Goal: Information Seeking & Learning: Find specific fact

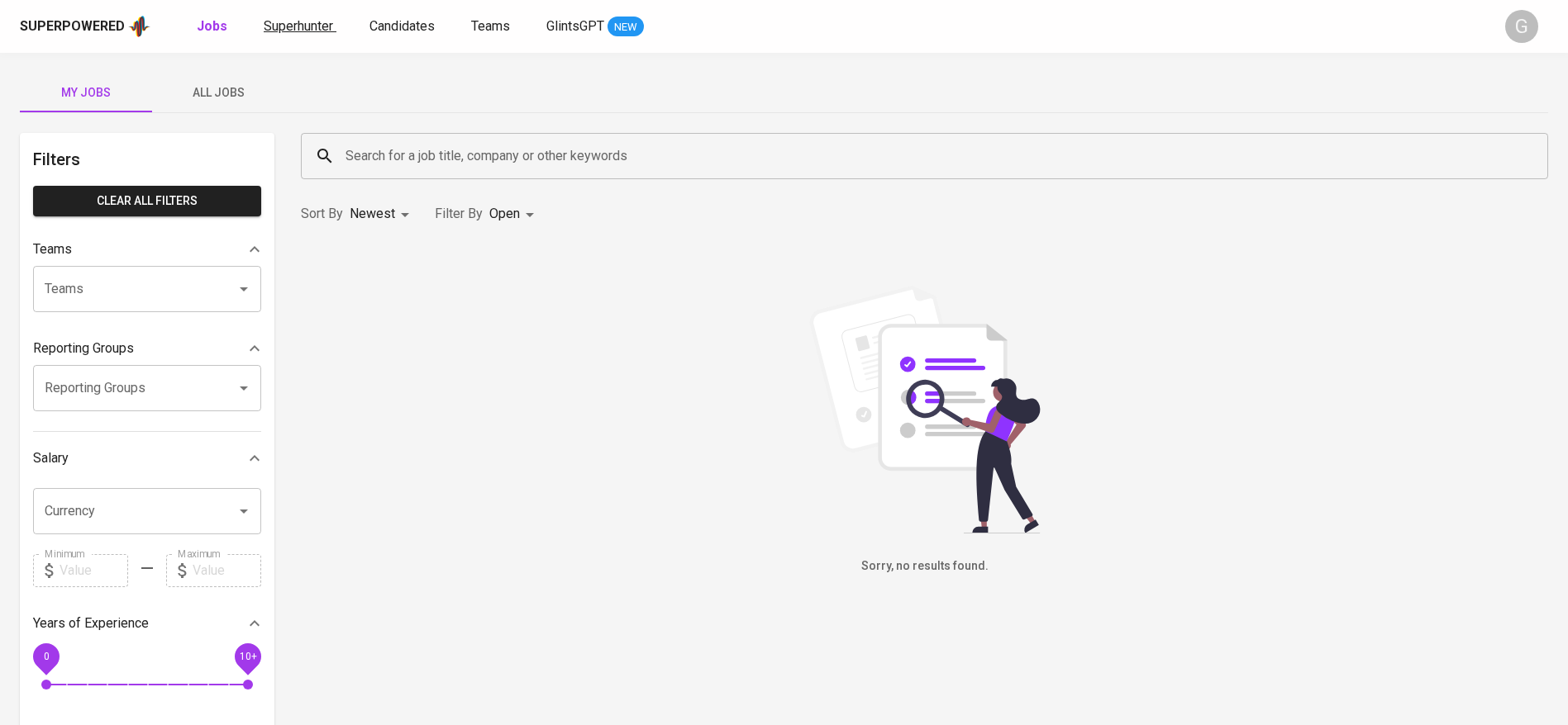
click at [297, 35] on link "Superhunter" at bounding box center [300, 27] width 73 height 21
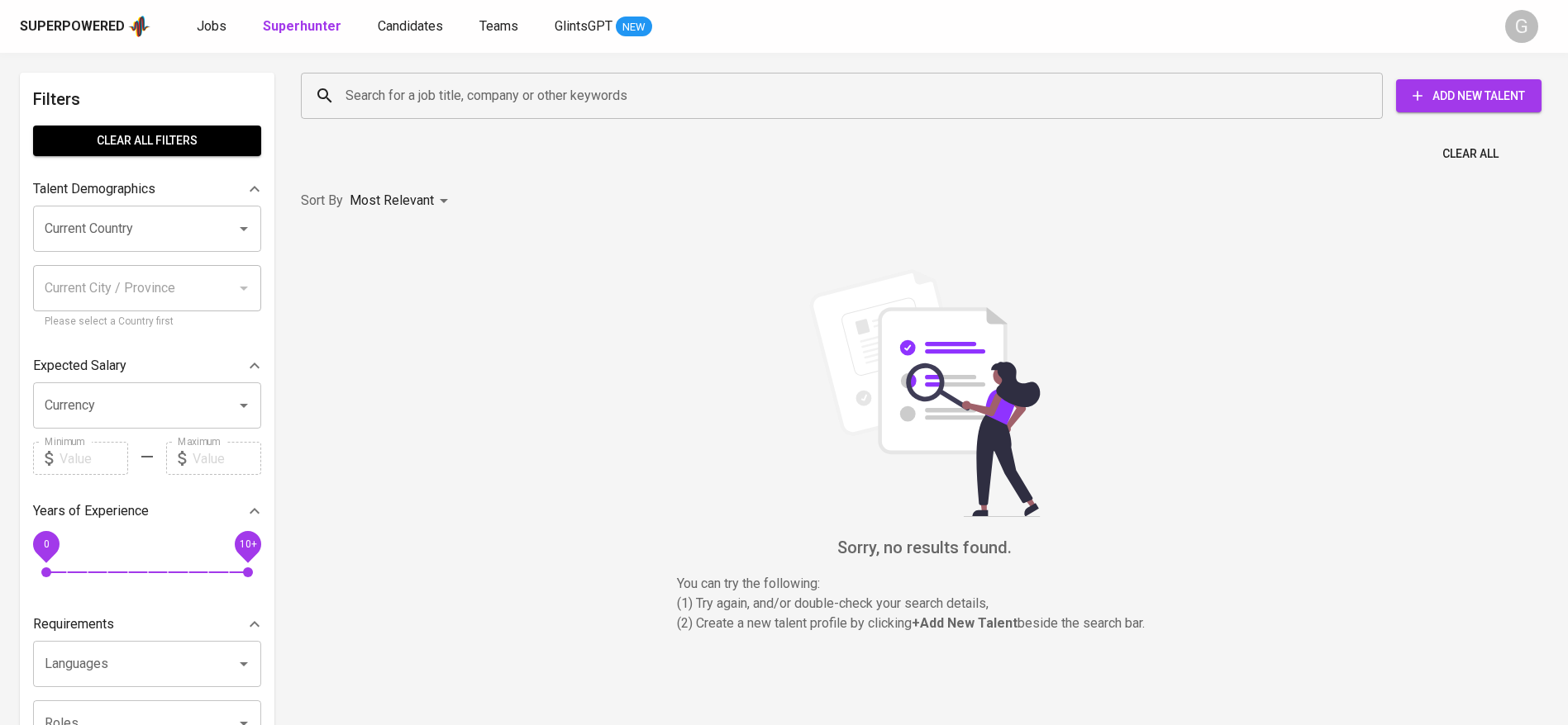
click at [407, 102] on input "Search for a job title, company or other keywords" at bounding box center [845, 96] width 1009 height 31
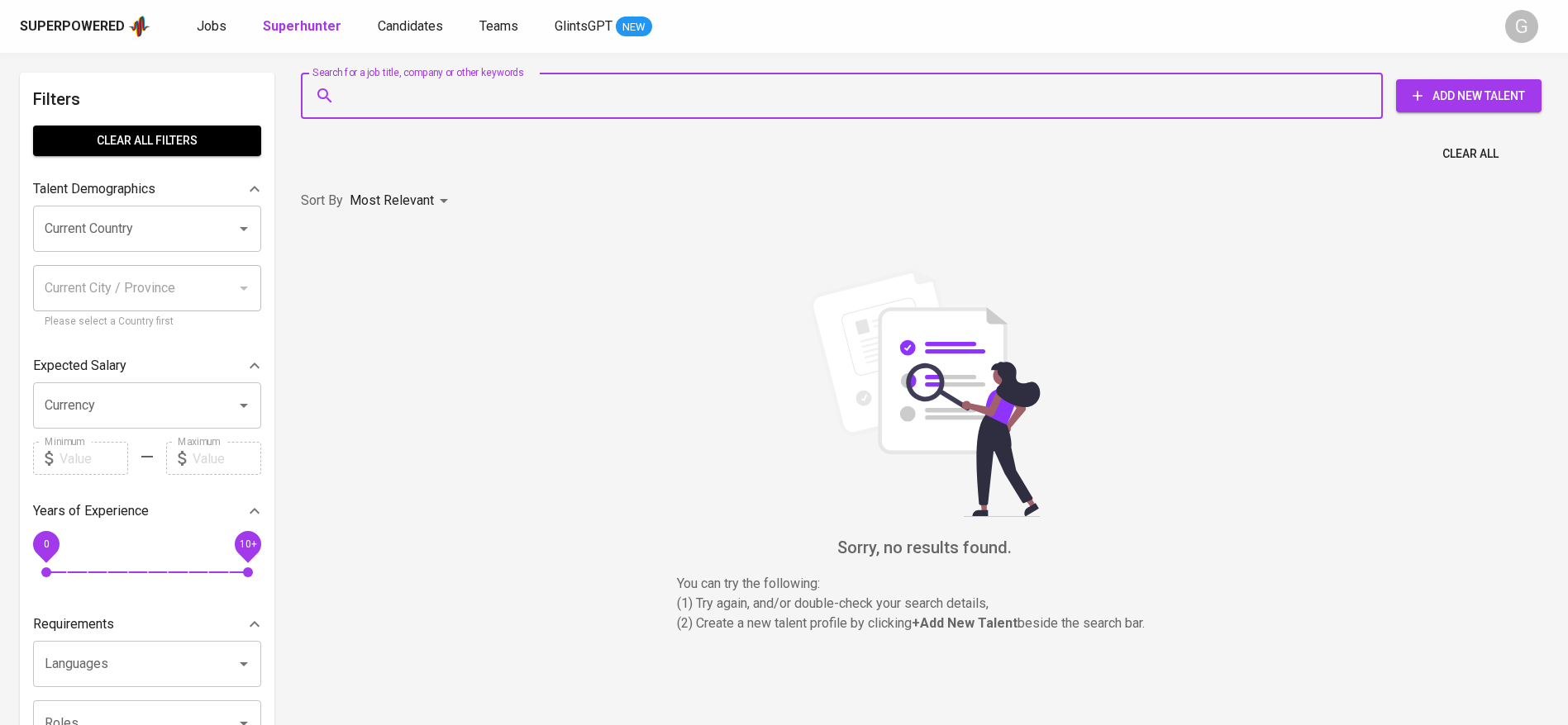
paste input "[EMAIL_ADDRESS][DOMAIN_NAME]"
type input "[EMAIL_ADDRESS][DOMAIN_NAME]"
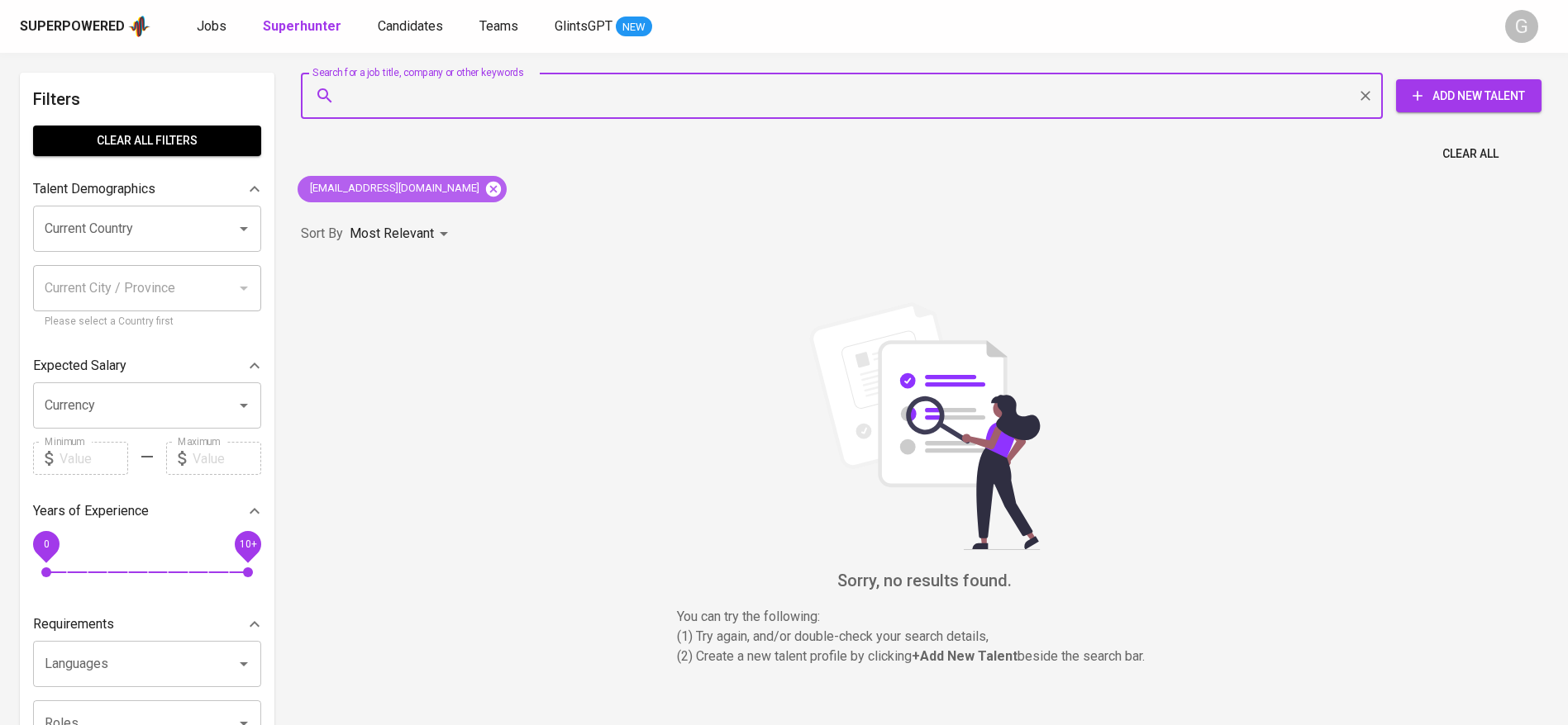
click at [486, 189] on icon at bounding box center [493, 188] width 15 height 15
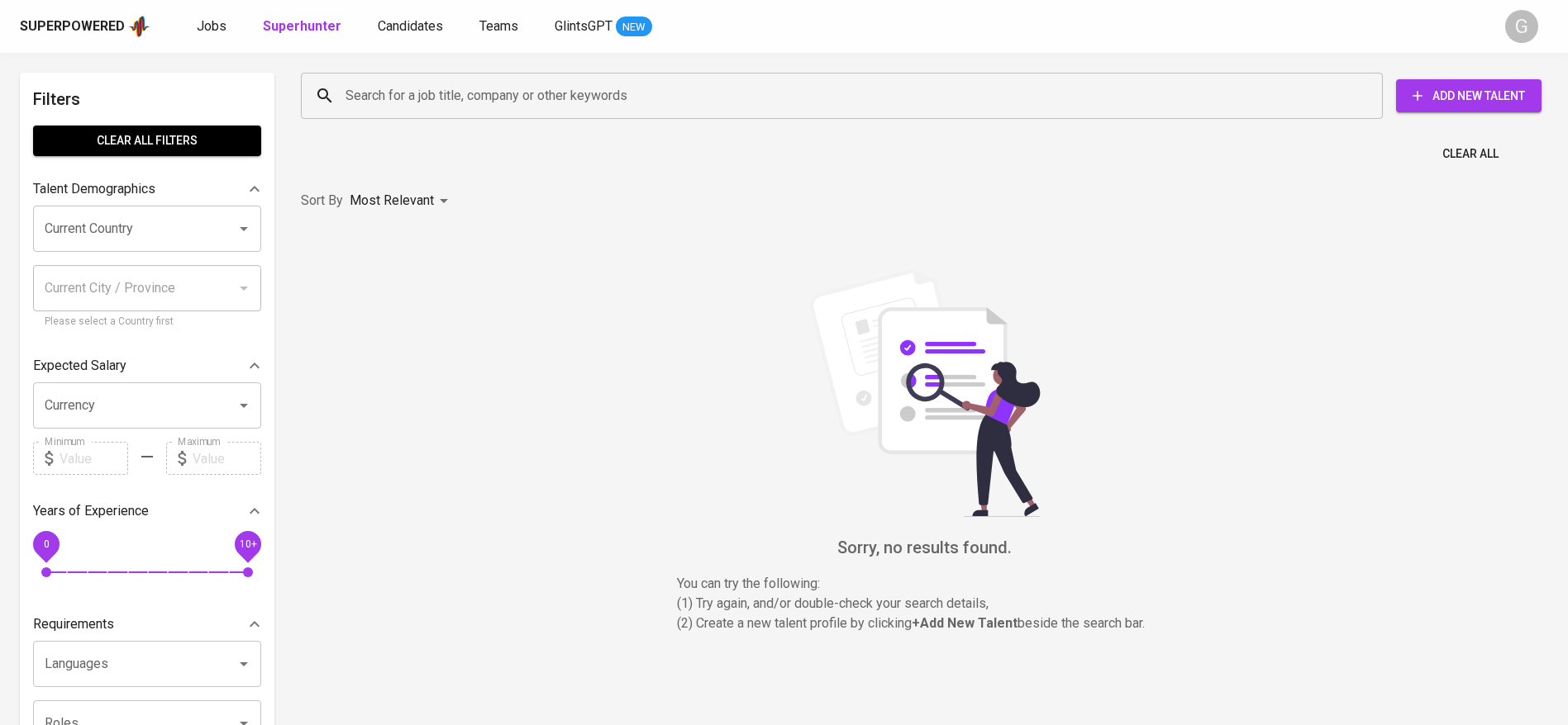
click at [468, 104] on input "Search for a job title, company or other keywords" at bounding box center [845, 96] width 1009 height 31
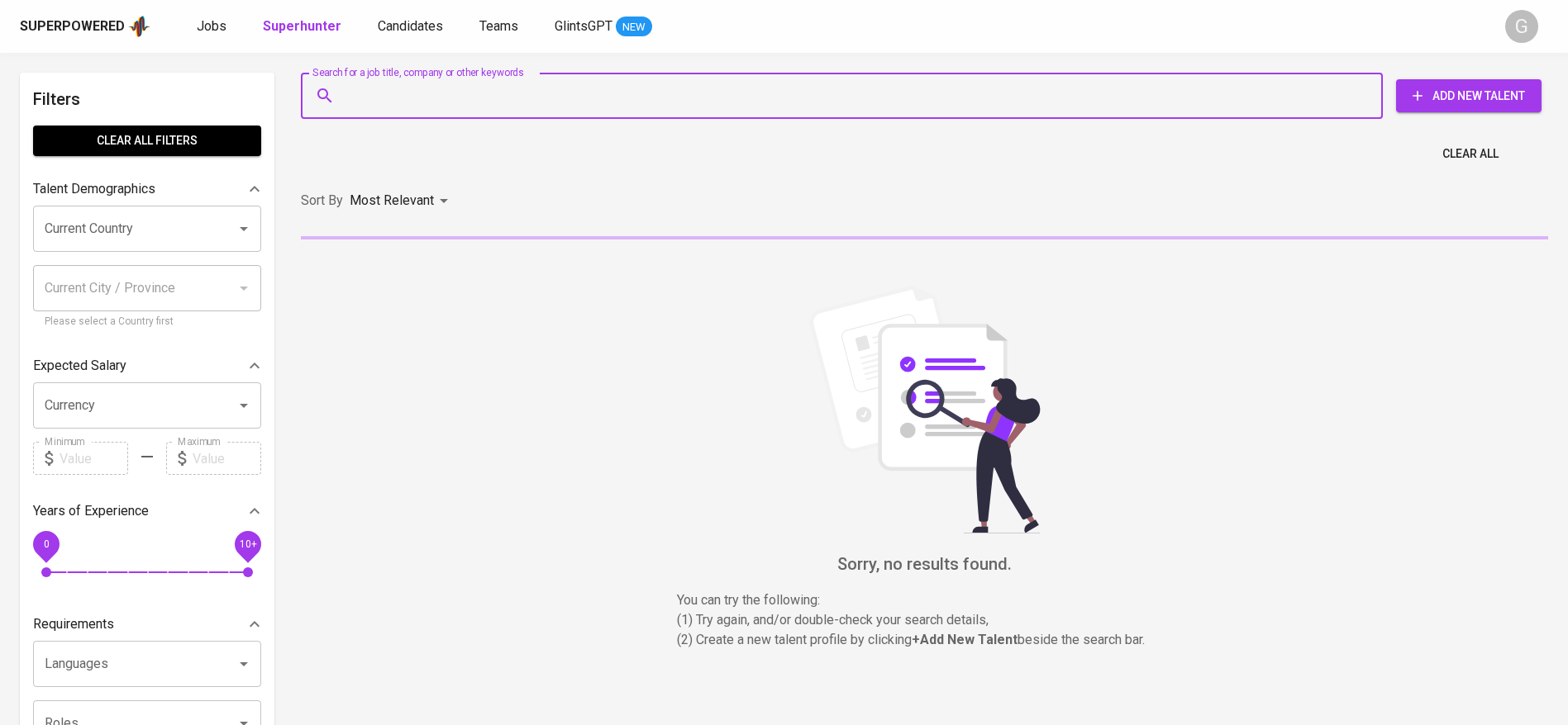
paste input "[EMAIL_ADDRESS][DOMAIN_NAME]"
type input "[EMAIL_ADDRESS][DOMAIN_NAME]"
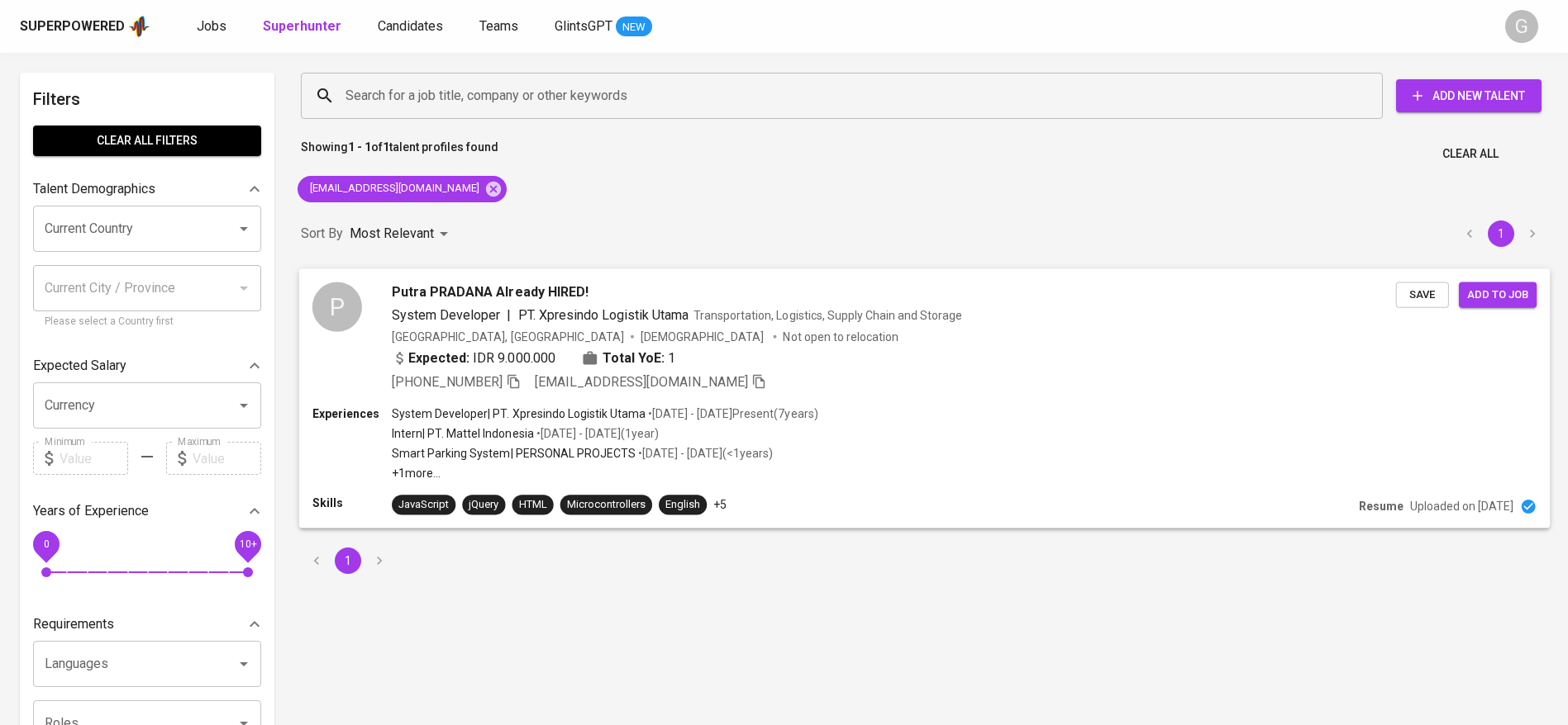
click at [1061, 402] on div "P Putra PRADANA Already HIRED! System Developer | PT. Xpresindo Logistik Utama …" at bounding box center [925, 337] width 1252 height 137
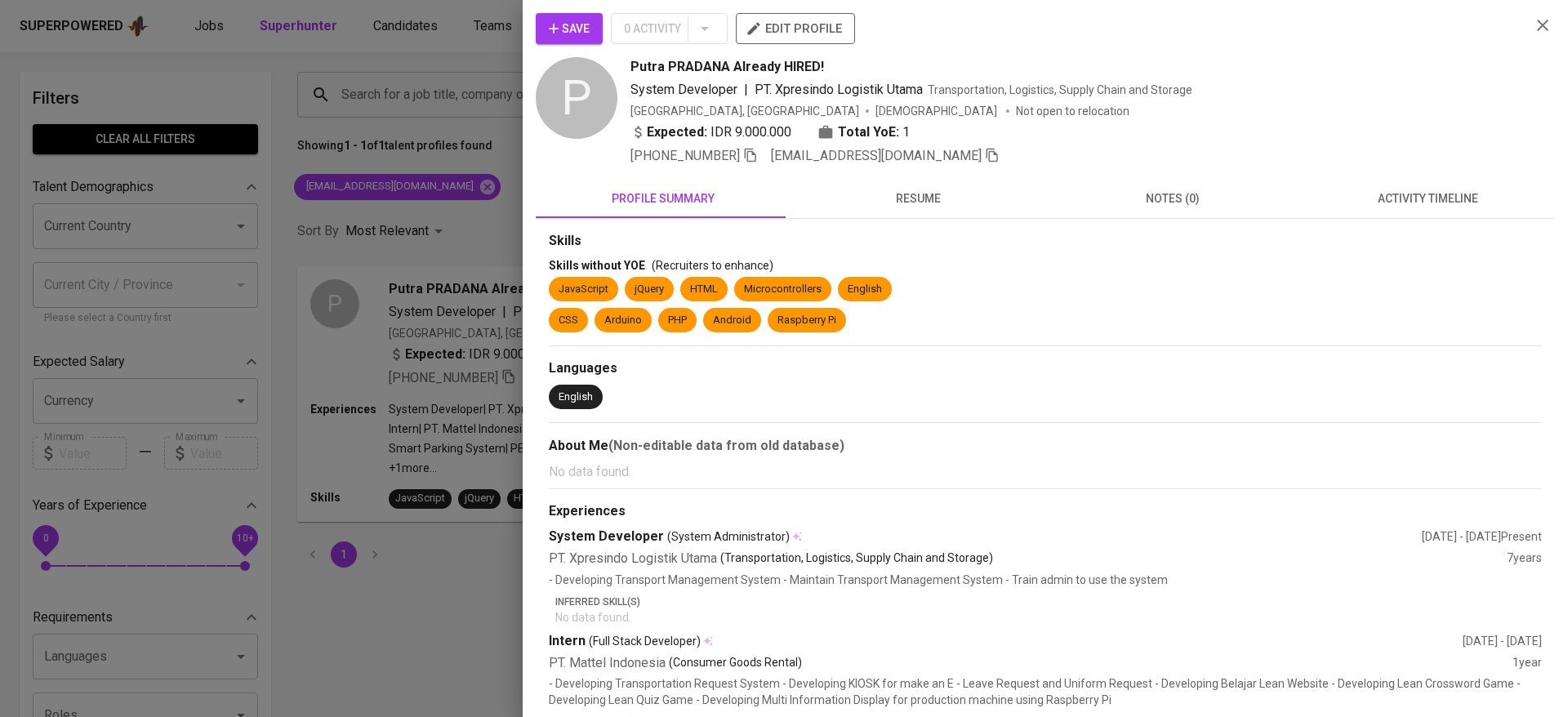
click at [1441, 203] on span "activity timeline" at bounding box center [1427, 199] width 235 height 21
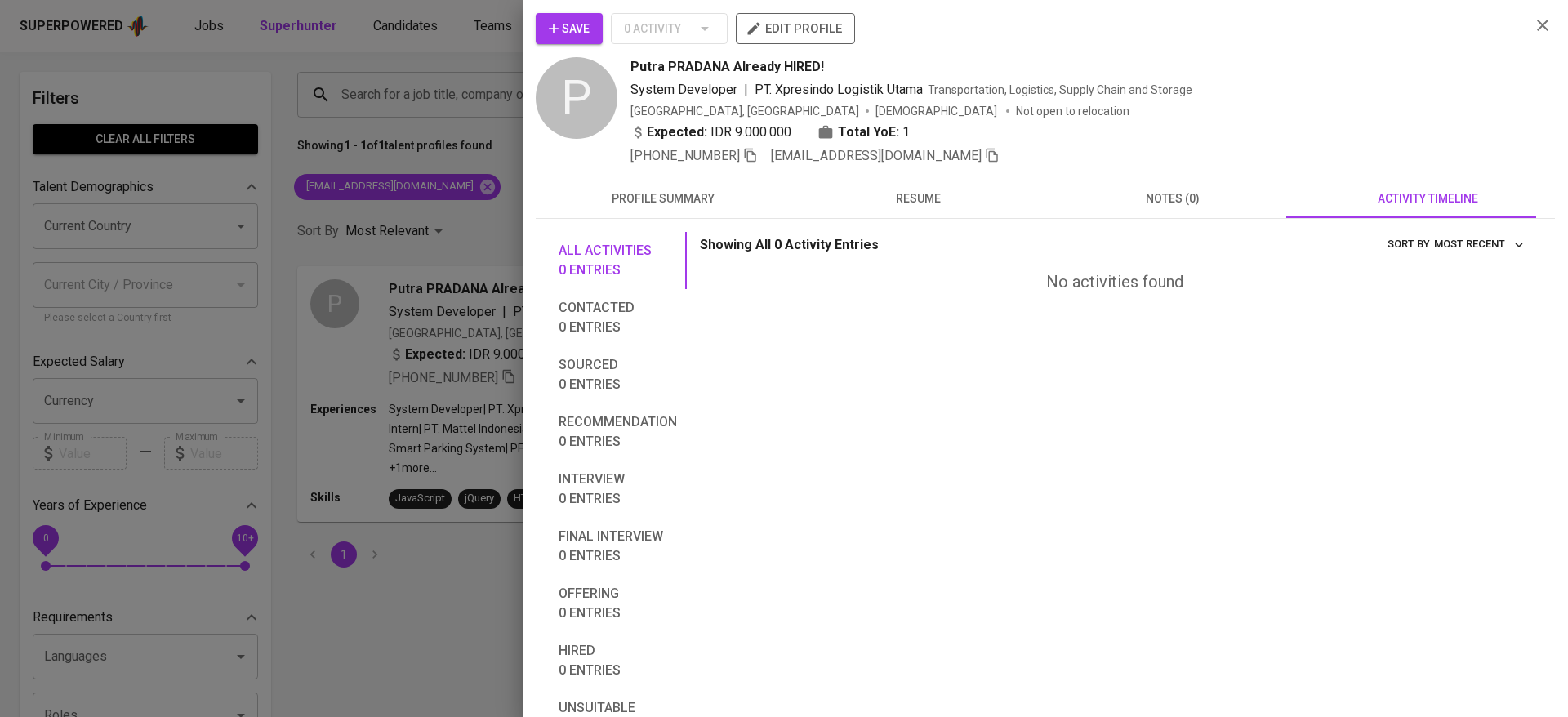
click at [1536, 28] on icon "button" at bounding box center [1542, 25] width 11 height 11
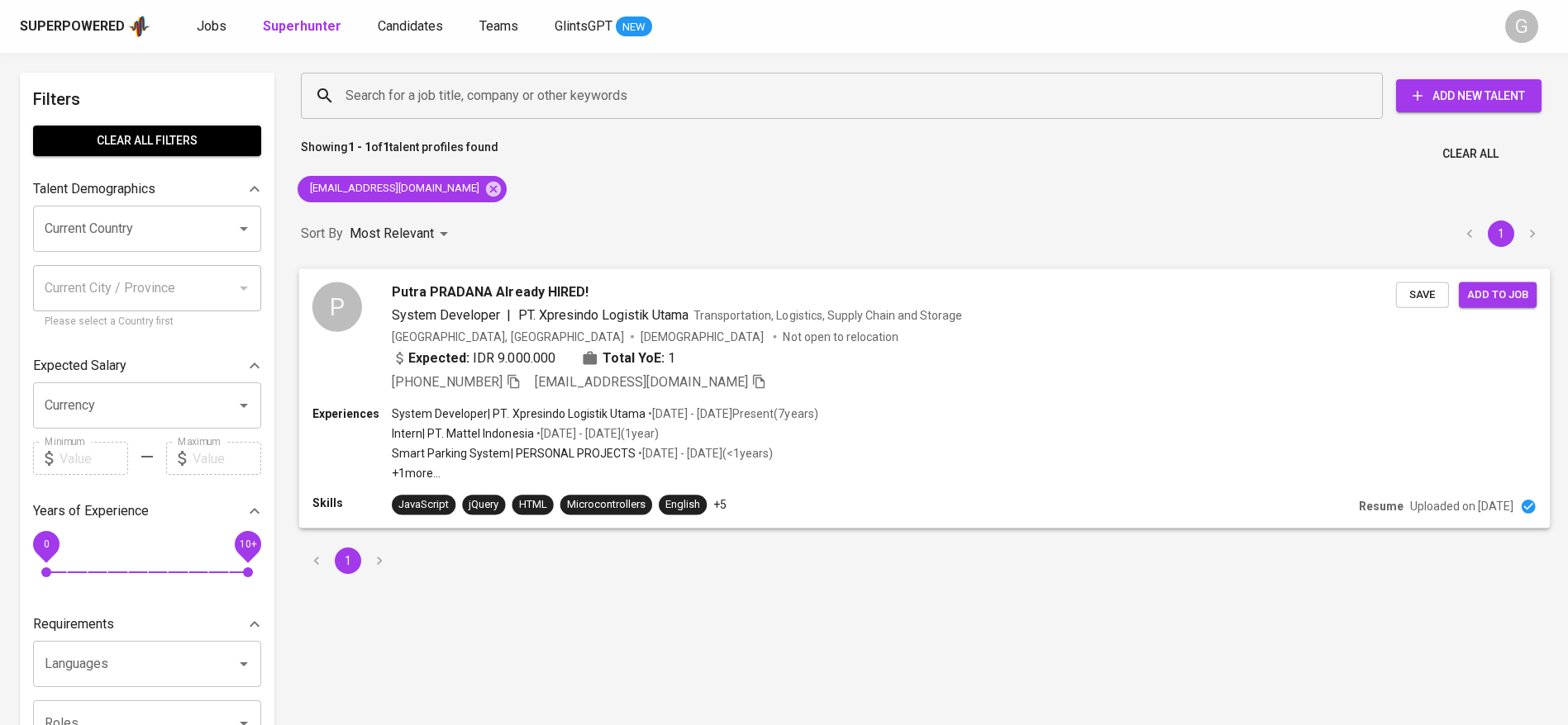
click at [891, 361] on div "Expected: IDR 9.000.000 Total YoE: 1" at bounding box center [894, 360] width 1004 height 24
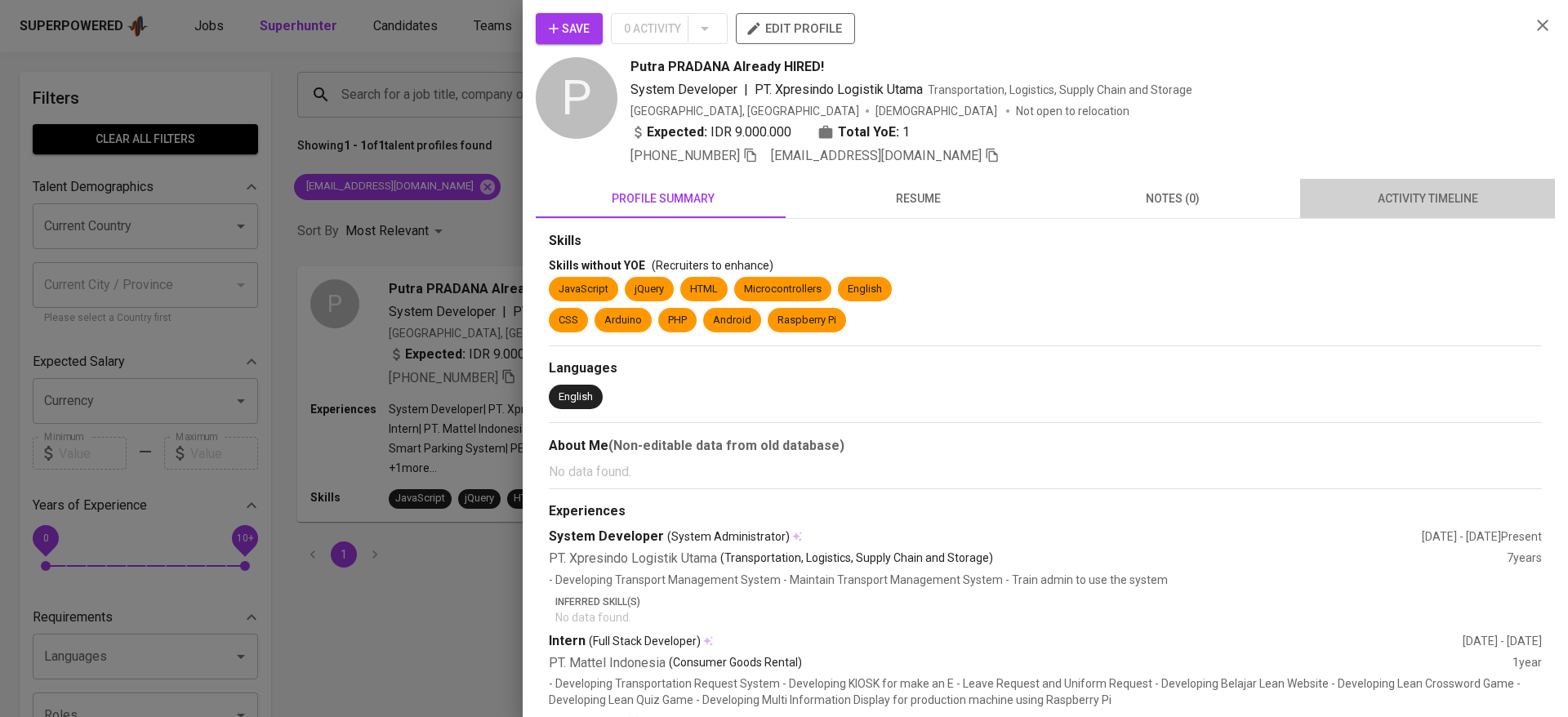
click at [1425, 184] on button "activity timeline" at bounding box center [1427, 198] width 255 height 39
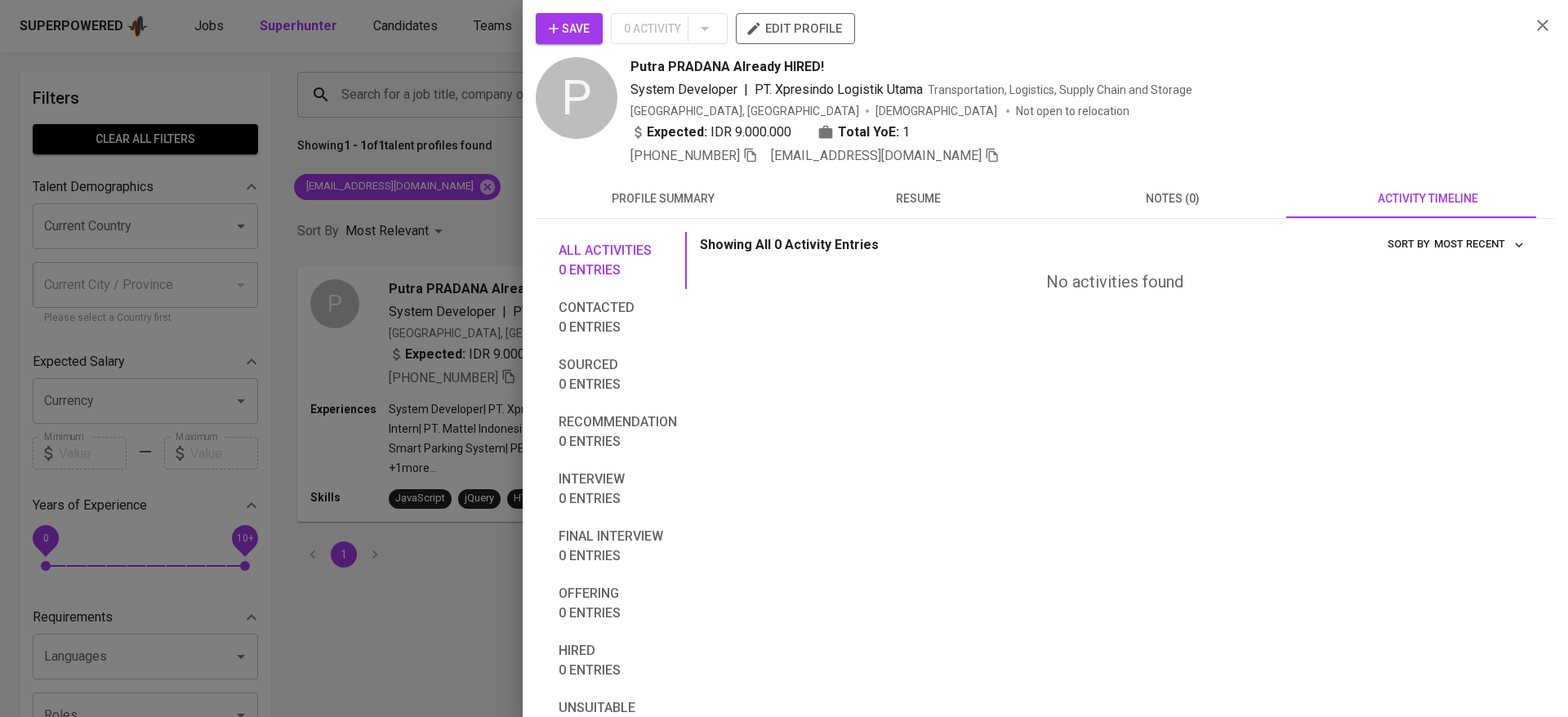
click at [1033, 206] on button "resume" at bounding box center [918, 198] width 255 height 39
